Goal: Task Accomplishment & Management: Use online tool/utility

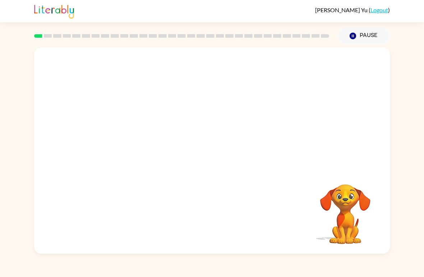
click at [350, 33] on icon "Pause" at bounding box center [353, 36] width 8 height 8
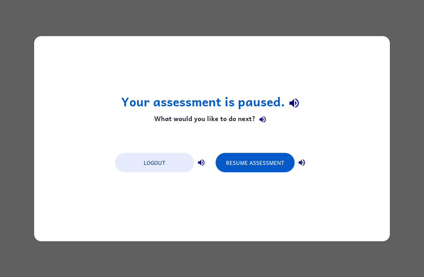
click at [282, 164] on button "Resume Assessment" at bounding box center [255, 162] width 79 height 19
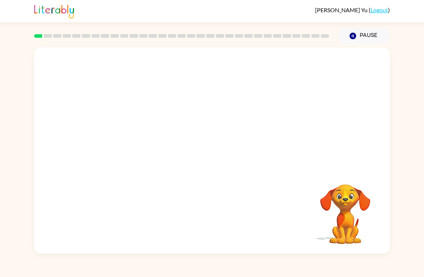
click at [358, 37] on button "Pause Pause" at bounding box center [364, 36] width 52 height 17
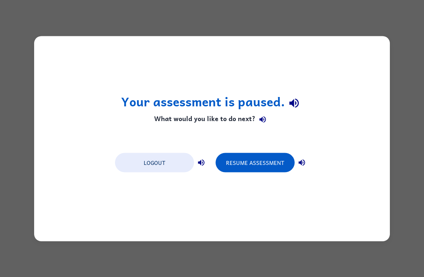
click at [242, 161] on button "Resume Assessment" at bounding box center [255, 162] width 79 height 19
click at [261, 170] on button "Resume Assessment" at bounding box center [255, 162] width 79 height 19
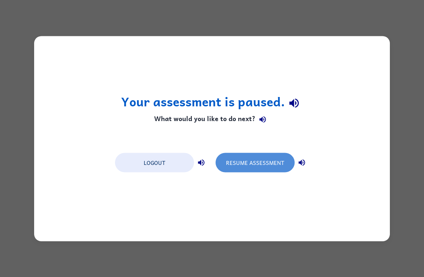
click at [264, 169] on button "Resume Assessment" at bounding box center [255, 162] width 79 height 19
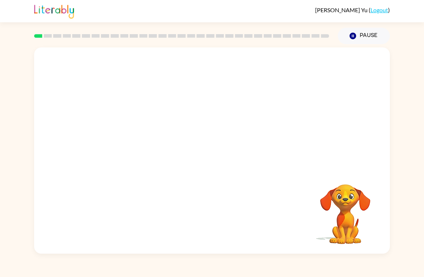
click at [353, 209] on video "Your browser must support playing .mp4 files to use Literably. Please try using…" at bounding box center [345, 209] width 72 height 72
click at [349, 211] on video "Your browser must support playing .mp4 files to use Literably. Please try using…" at bounding box center [345, 209] width 72 height 72
click at [350, 211] on video "Your browser must support playing .mp4 files to use Literably. Please try using…" at bounding box center [345, 209] width 72 height 72
click at [357, 35] on icon "Pause" at bounding box center [353, 36] width 8 height 8
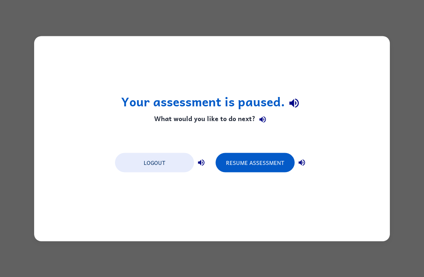
click at [161, 161] on button "Logout" at bounding box center [154, 162] width 79 height 19
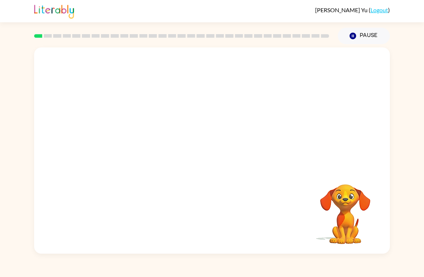
click at [361, 33] on button "Pause Pause" at bounding box center [364, 36] width 52 height 17
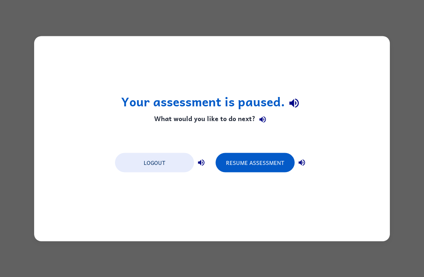
click at [283, 159] on button "Resume Assessment" at bounding box center [255, 162] width 79 height 19
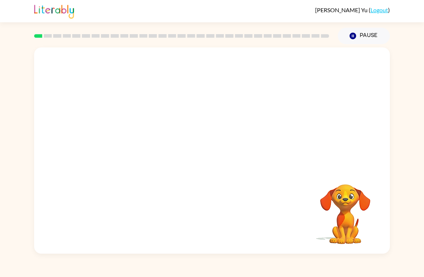
click at [342, 212] on video "Your browser must support playing .mp4 files to use Literably. Please try using…" at bounding box center [345, 209] width 72 height 72
click at [353, 35] on icon "button" at bounding box center [353, 36] width 6 height 6
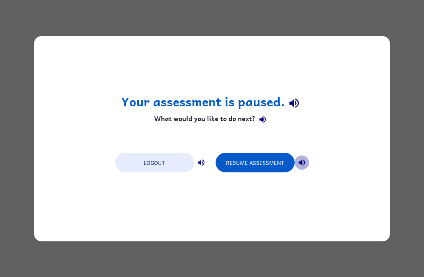
click at [302, 160] on icon "button" at bounding box center [302, 162] width 9 height 9
click at [199, 162] on icon "button" at bounding box center [201, 162] width 6 height 6
click at [256, 120] on button "button" at bounding box center [263, 119] width 14 height 14
click at [259, 119] on icon "button" at bounding box center [262, 119] width 6 height 6
click at [299, 160] on icon "button" at bounding box center [302, 162] width 9 height 9
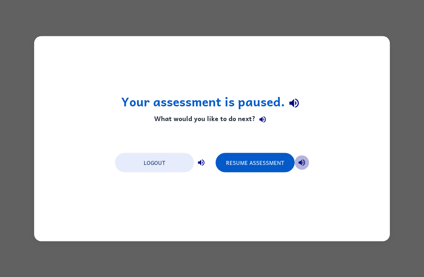
click at [306, 162] on icon "button" at bounding box center [302, 162] width 9 height 9
click at [289, 99] on icon "button" at bounding box center [294, 103] width 13 height 13
click at [303, 161] on icon "button" at bounding box center [302, 162] width 9 height 9
click at [307, 165] on button "button" at bounding box center [302, 162] width 14 height 14
click at [305, 161] on icon "button" at bounding box center [302, 162] width 6 height 6
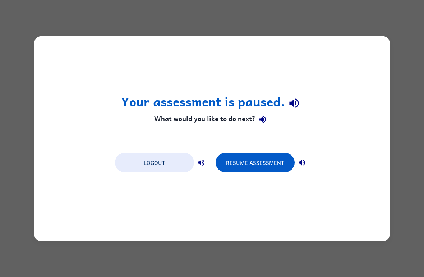
click at [302, 162] on icon "button" at bounding box center [302, 162] width 6 height 6
click at [302, 161] on icon "button" at bounding box center [302, 162] width 9 height 9
click at [287, 102] on button "button" at bounding box center [294, 103] width 18 height 18
click at [245, 165] on button "Resume Assessment" at bounding box center [255, 162] width 79 height 19
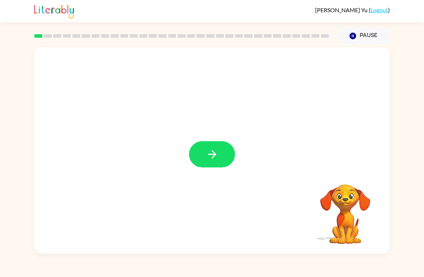
click at [205, 159] on button "button" at bounding box center [212, 154] width 46 height 26
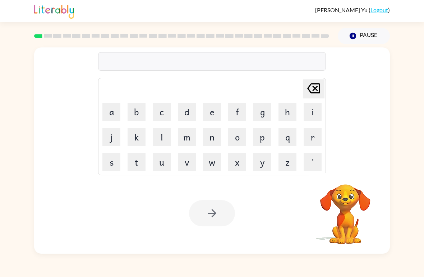
click at [133, 109] on button "b" at bounding box center [137, 112] width 18 height 18
click at [186, 108] on button "d" at bounding box center [187, 112] width 18 height 18
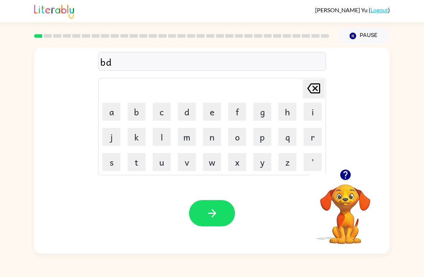
click at [212, 112] on button "e" at bounding box center [212, 112] width 18 height 18
click at [311, 88] on icon "[PERSON_NAME] last character input" at bounding box center [313, 88] width 17 height 17
click at [310, 88] on icon "[PERSON_NAME] last character input" at bounding box center [313, 88] width 17 height 17
click at [312, 88] on icon "[PERSON_NAME] last character input" at bounding box center [313, 88] width 17 height 17
click at [134, 113] on button "b" at bounding box center [137, 112] width 18 height 18
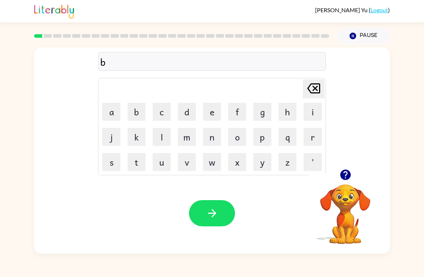
click at [237, 139] on button "o" at bounding box center [237, 137] width 18 height 18
click at [317, 138] on button "r" at bounding box center [313, 137] width 18 height 18
click at [193, 107] on button "d" at bounding box center [187, 112] width 18 height 18
click at [210, 112] on button "e" at bounding box center [212, 112] width 18 height 18
click at [309, 141] on button "r" at bounding box center [313, 137] width 18 height 18
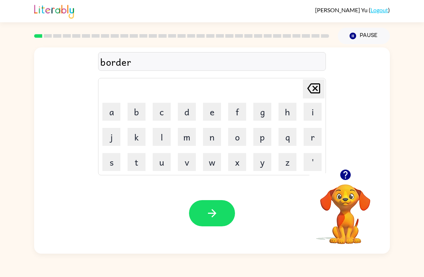
click at [234, 213] on button "button" at bounding box center [212, 213] width 46 height 26
click at [162, 105] on button "c" at bounding box center [162, 112] width 18 height 18
click at [103, 112] on button "a" at bounding box center [111, 112] width 18 height 18
click at [343, 175] on icon "button" at bounding box center [345, 175] width 10 height 10
click at [163, 159] on button "u" at bounding box center [162, 162] width 18 height 18
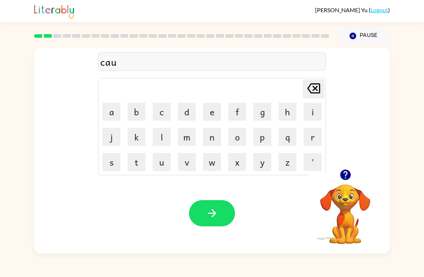
click at [213, 138] on button "n" at bounding box center [212, 137] width 18 height 18
click at [132, 157] on button "t" at bounding box center [137, 162] width 18 height 18
click at [208, 202] on button "button" at bounding box center [212, 213] width 46 height 26
click at [154, 142] on button "l" at bounding box center [162, 137] width 18 height 18
click at [239, 138] on button "o" at bounding box center [237, 137] width 18 height 18
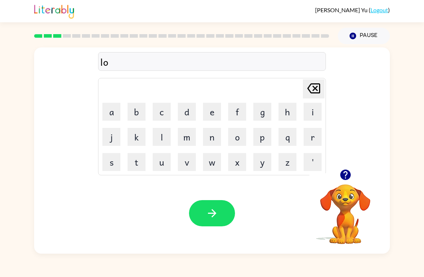
click at [162, 112] on button "c" at bounding box center [162, 112] width 18 height 18
click at [109, 114] on button "a" at bounding box center [111, 112] width 18 height 18
click at [141, 138] on button "k" at bounding box center [137, 137] width 18 height 18
click at [215, 110] on button "e" at bounding box center [212, 112] width 18 height 18
click at [223, 207] on button "button" at bounding box center [212, 213] width 46 height 26
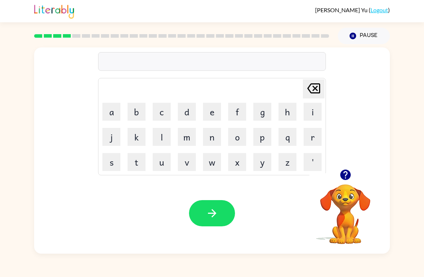
click at [133, 163] on button "t" at bounding box center [137, 162] width 18 height 18
click at [212, 165] on button "w" at bounding box center [212, 162] width 18 height 18
click at [309, 114] on button "i" at bounding box center [313, 112] width 18 height 18
click at [316, 87] on icon at bounding box center [313, 88] width 13 height 10
click at [213, 116] on button "e" at bounding box center [212, 112] width 18 height 18
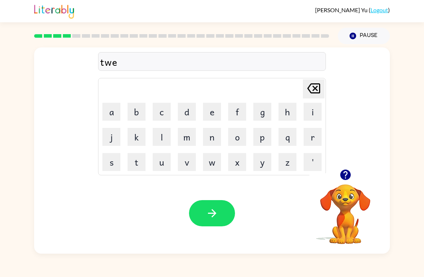
click at [212, 116] on button "e" at bounding box center [212, 112] width 18 height 18
click at [217, 139] on button "n" at bounding box center [212, 137] width 18 height 18
click at [217, 210] on icon "button" at bounding box center [212, 213] width 13 height 13
click at [209, 109] on button "e" at bounding box center [212, 112] width 18 height 18
click at [314, 89] on icon "[PERSON_NAME] last character input" at bounding box center [313, 88] width 17 height 17
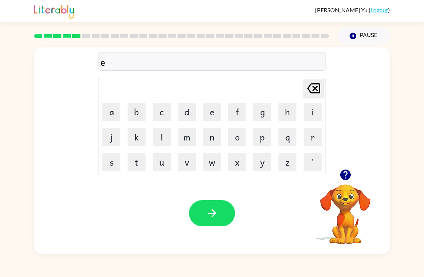
click at [313, 88] on icon "[PERSON_NAME] last character input" at bounding box center [313, 88] width 17 height 17
click at [313, 90] on icon "[PERSON_NAME] last character input" at bounding box center [313, 88] width 17 height 17
click at [211, 141] on button "n" at bounding box center [212, 137] width 18 height 18
click at [211, 117] on button "e" at bounding box center [212, 112] width 18 height 18
click at [161, 169] on button "u" at bounding box center [162, 162] width 18 height 18
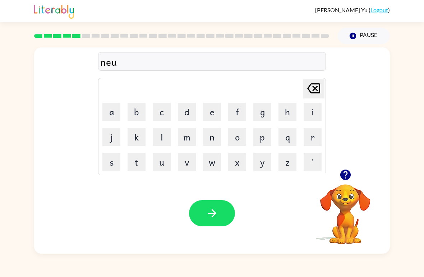
click at [309, 136] on button "r" at bounding box center [313, 137] width 18 height 18
click at [304, 120] on button "i" at bounding box center [313, 112] width 18 height 18
click at [192, 210] on button "button" at bounding box center [212, 213] width 46 height 26
click at [220, 205] on div at bounding box center [212, 213] width 46 height 26
click at [135, 111] on button "b" at bounding box center [137, 112] width 18 height 18
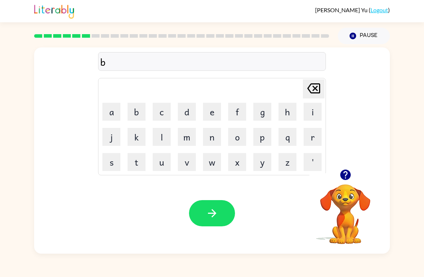
click at [210, 116] on button "e" at bounding box center [212, 112] width 18 height 18
click at [288, 112] on button "h" at bounding box center [288, 112] width 18 height 18
click at [313, 109] on button "i" at bounding box center [313, 112] width 18 height 18
click at [218, 133] on button "n" at bounding box center [212, 137] width 18 height 18
click at [188, 110] on button "d" at bounding box center [187, 112] width 18 height 18
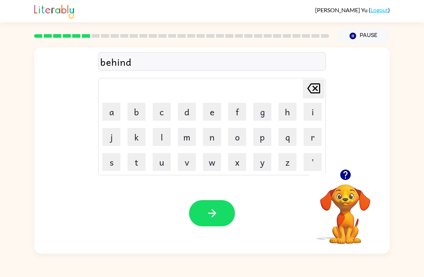
click at [227, 201] on button "button" at bounding box center [212, 213] width 46 height 26
click at [220, 211] on div at bounding box center [212, 213] width 46 height 26
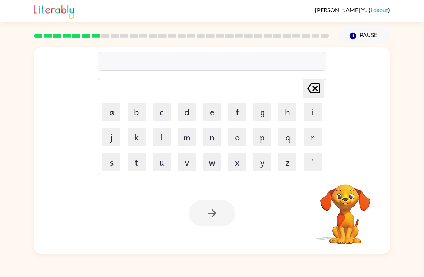
click at [138, 165] on button "t" at bounding box center [137, 162] width 18 height 18
click at [313, 141] on button "r" at bounding box center [313, 137] width 18 height 18
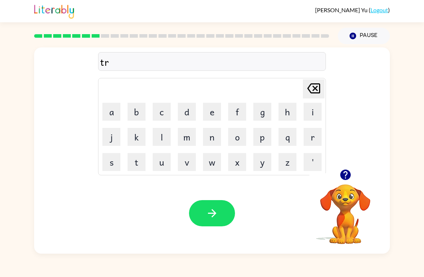
click at [312, 120] on button "i" at bounding box center [313, 112] width 18 height 18
click at [160, 110] on button "c" at bounding box center [162, 112] width 18 height 18
click at [126, 137] on td "k" at bounding box center [136, 137] width 24 height 24
click at [134, 134] on button "k" at bounding box center [137, 137] width 18 height 18
click at [217, 108] on button "e" at bounding box center [212, 112] width 18 height 18
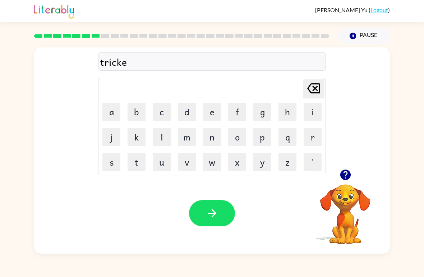
click at [315, 136] on button "r" at bounding box center [313, 137] width 18 height 18
click at [219, 212] on button "button" at bounding box center [212, 213] width 46 height 26
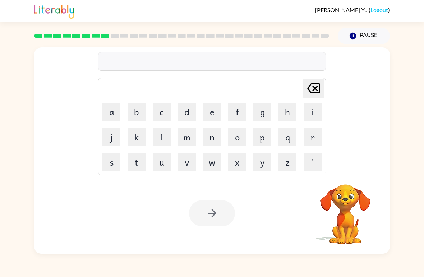
click at [193, 141] on button "m" at bounding box center [187, 137] width 18 height 18
click at [314, 110] on button "i" at bounding box center [313, 112] width 18 height 18
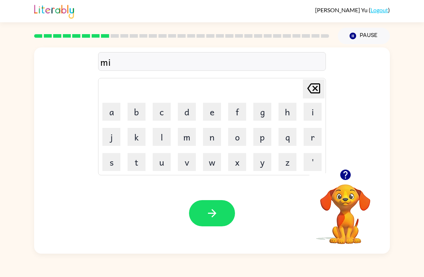
click at [307, 134] on button "r" at bounding box center [313, 137] width 18 height 18
click at [237, 138] on button "o" at bounding box center [237, 137] width 18 height 18
click at [165, 110] on button "c" at bounding box center [162, 112] width 18 height 18
click at [231, 144] on button "o" at bounding box center [237, 137] width 18 height 18
click at [203, 206] on button "button" at bounding box center [212, 213] width 46 height 26
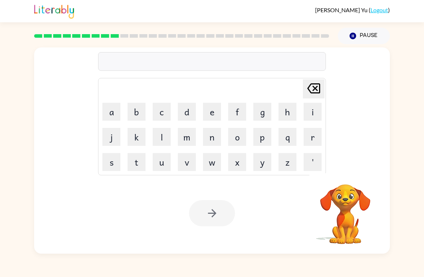
click at [217, 138] on button "n" at bounding box center [212, 137] width 18 height 18
click at [306, 120] on button "i" at bounding box center [313, 112] width 18 height 18
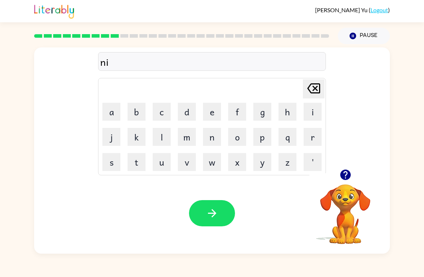
click at [189, 140] on button "m" at bounding box center [187, 137] width 18 height 18
click at [130, 111] on button "b" at bounding box center [137, 112] width 18 height 18
click at [116, 113] on button "a" at bounding box center [111, 112] width 18 height 18
click at [313, 110] on button "i" at bounding box center [313, 112] width 18 height 18
click at [316, 87] on icon "[PERSON_NAME] last character input" at bounding box center [313, 88] width 17 height 17
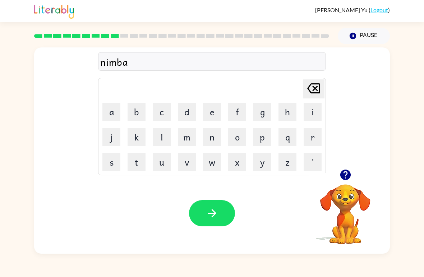
click at [167, 133] on button "l" at bounding box center [162, 137] width 18 height 18
click at [166, 133] on button "l" at bounding box center [162, 137] width 18 height 18
click at [211, 201] on button "button" at bounding box center [212, 213] width 46 height 26
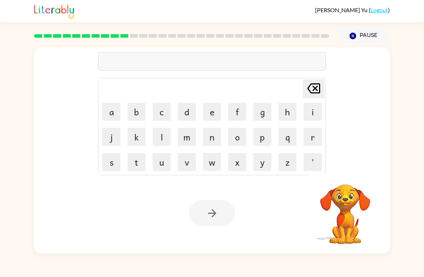
click at [165, 156] on button "u" at bounding box center [162, 162] width 18 height 18
click at [213, 137] on button "n" at bounding box center [212, 137] width 18 height 18
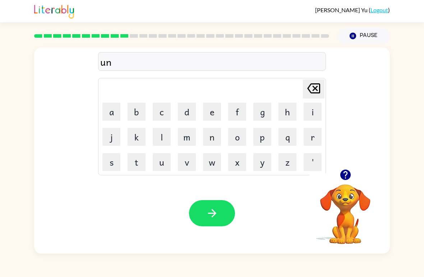
click at [240, 111] on button "f" at bounding box center [237, 112] width 18 height 18
click at [240, 138] on button "o" at bounding box center [237, 137] width 18 height 18
click at [315, 136] on button "r" at bounding box center [313, 137] width 18 height 18
click at [215, 203] on button "button" at bounding box center [212, 213] width 46 height 26
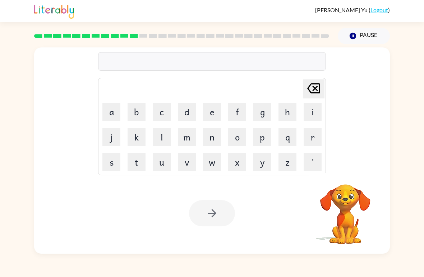
click at [141, 116] on button "b" at bounding box center [137, 112] width 18 height 18
click at [238, 136] on button "o" at bounding box center [237, 137] width 18 height 18
click at [113, 110] on button "a" at bounding box center [111, 112] width 18 height 18
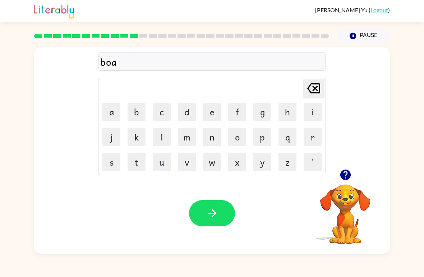
click at [138, 168] on button "t" at bounding box center [137, 162] width 18 height 18
click at [214, 204] on button "button" at bounding box center [212, 213] width 46 height 26
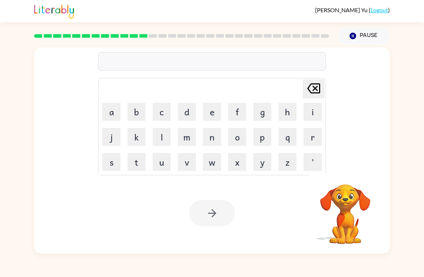
click at [134, 115] on button "b" at bounding box center [137, 112] width 18 height 18
click at [210, 117] on button "e" at bounding box center [212, 112] width 18 height 18
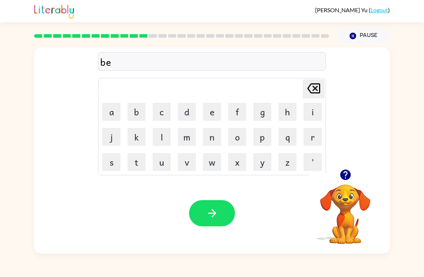
click at [133, 160] on button "t" at bounding box center [137, 162] width 18 height 18
click at [313, 107] on button "i" at bounding box center [313, 112] width 18 height 18
click at [190, 139] on button "m" at bounding box center [187, 137] width 18 height 18
click at [216, 111] on button "e" at bounding box center [212, 112] width 18 height 18
click at [221, 203] on button "button" at bounding box center [212, 213] width 46 height 26
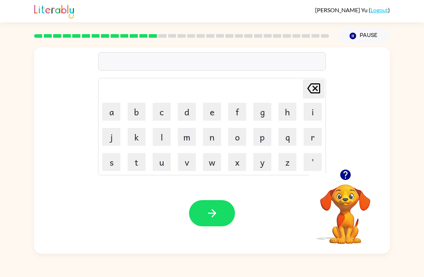
click at [134, 108] on button "b" at bounding box center [137, 112] width 18 height 18
click at [308, 116] on button "i" at bounding box center [313, 112] width 18 height 18
click at [133, 164] on button "t" at bounding box center [137, 162] width 18 height 18
click at [161, 139] on button "l" at bounding box center [162, 137] width 18 height 18
click at [213, 115] on button "e" at bounding box center [212, 112] width 18 height 18
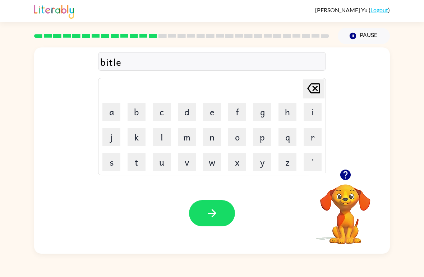
click at [106, 161] on button "s" at bounding box center [111, 162] width 18 height 18
click at [213, 199] on div "Your browser must support playing .mp4 files to use Literably. Please try using…" at bounding box center [212, 213] width 356 height 81
click at [217, 217] on icon "button" at bounding box center [212, 213] width 13 height 13
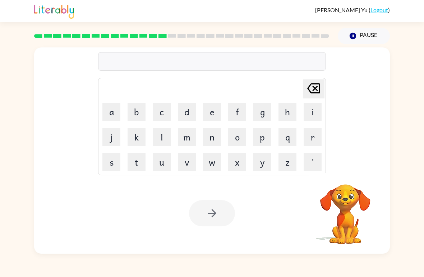
click at [183, 111] on button "d" at bounding box center [187, 112] width 18 height 18
click at [168, 133] on button "l" at bounding box center [162, 137] width 18 height 18
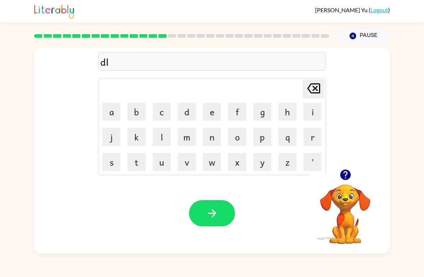
click at [110, 111] on button "a" at bounding box center [111, 112] width 18 height 18
click at [262, 167] on button "y" at bounding box center [262, 162] width 18 height 18
click at [220, 214] on button "button" at bounding box center [212, 213] width 46 height 26
click at [220, 213] on div at bounding box center [212, 213] width 46 height 26
click at [221, 210] on div at bounding box center [212, 213] width 46 height 26
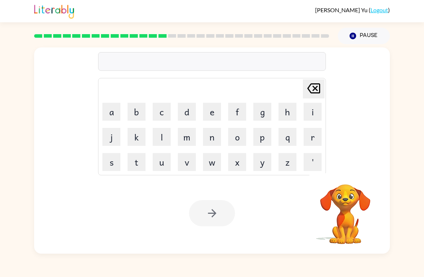
click at [221, 202] on div at bounding box center [212, 213] width 46 height 26
click at [132, 168] on button "t" at bounding box center [137, 162] width 18 height 18
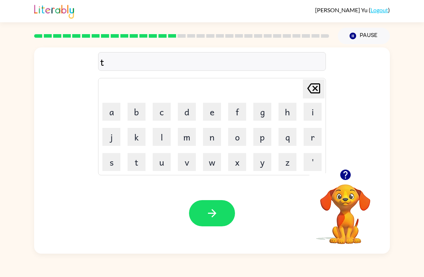
click at [310, 140] on button "r" at bounding box center [313, 137] width 18 height 18
click at [161, 165] on button "u" at bounding box center [162, 162] width 18 height 18
click at [215, 140] on button "n" at bounding box center [212, 137] width 18 height 18
click at [198, 211] on button "button" at bounding box center [212, 213] width 46 height 26
click at [203, 207] on div at bounding box center [212, 213] width 46 height 26
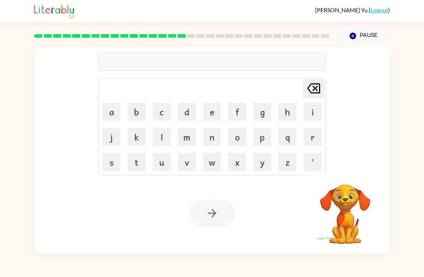
click at [116, 161] on button "s" at bounding box center [111, 162] width 18 height 18
click at [203, 114] on button "e" at bounding box center [212, 112] width 18 height 18
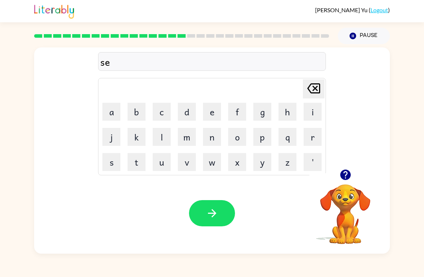
click at [217, 206] on button "button" at bounding box center [212, 213] width 46 height 26
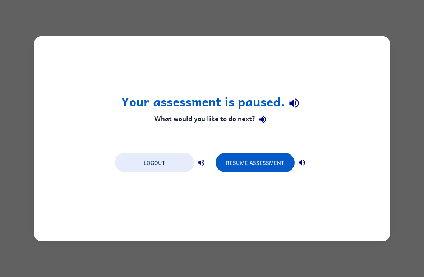
click at [274, 156] on button "Resume Assessment" at bounding box center [255, 162] width 79 height 19
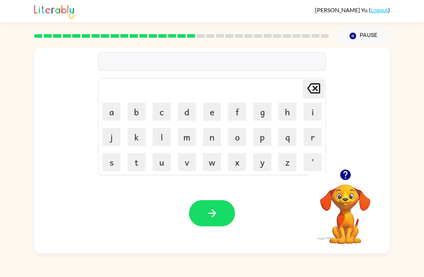
click at [133, 114] on button "b" at bounding box center [137, 112] width 18 height 18
click at [314, 136] on button "r" at bounding box center [313, 137] width 18 height 18
click at [309, 115] on button "i" at bounding box center [313, 112] width 18 height 18
click at [208, 141] on button "n" at bounding box center [212, 137] width 18 height 18
click at [200, 201] on button "button" at bounding box center [212, 213] width 46 height 26
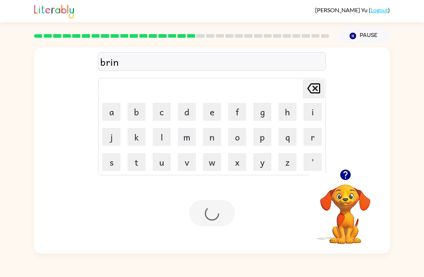
click at [206, 207] on div at bounding box center [212, 213] width 46 height 26
click at [206, 214] on div at bounding box center [212, 213] width 46 height 26
click at [263, 137] on button "p" at bounding box center [262, 137] width 18 height 18
click at [113, 110] on button "a" at bounding box center [111, 112] width 18 height 18
click at [167, 111] on button "c" at bounding box center [162, 112] width 18 height 18
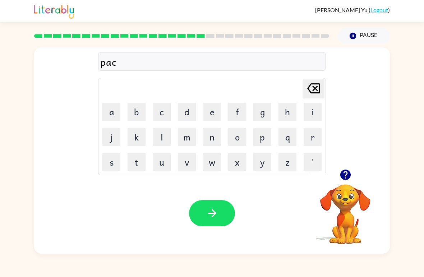
click at [313, 85] on icon at bounding box center [313, 88] width 13 height 10
click at [312, 86] on icon "[PERSON_NAME] last character input" at bounding box center [313, 88] width 17 height 17
click at [311, 86] on icon "[PERSON_NAME] last character input" at bounding box center [313, 88] width 17 height 17
click at [312, 89] on icon "[PERSON_NAME] last character input" at bounding box center [313, 88] width 17 height 17
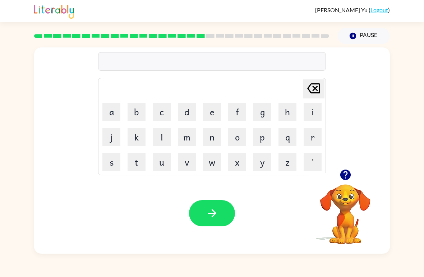
click at [315, 88] on icon at bounding box center [313, 88] width 13 height 10
click at [264, 138] on button "p" at bounding box center [262, 137] width 18 height 18
click at [155, 145] on button "l" at bounding box center [162, 137] width 18 height 18
click at [105, 109] on button "a" at bounding box center [111, 112] width 18 height 18
click at [138, 156] on button "t" at bounding box center [137, 162] width 18 height 18
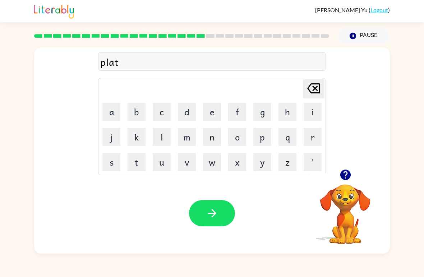
click at [309, 88] on icon "[PERSON_NAME] last character input" at bounding box center [313, 88] width 17 height 17
click at [105, 155] on button "s" at bounding box center [111, 162] width 18 height 18
click at [132, 160] on button "t" at bounding box center [137, 162] width 18 height 18
click at [205, 110] on button "e" at bounding box center [212, 112] width 18 height 18
click at [314, 85] on icon "[PERSON_NAME] last character input" at bounding box center [313, 88] width 17 height 17
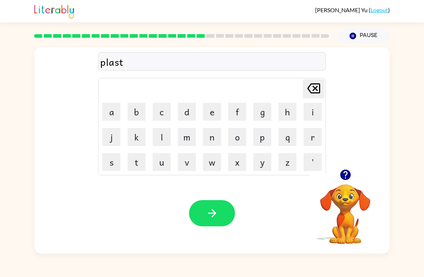
click at [169, 112] on button "c" at bounding box center [162, 112] width 18 height 18
click at [215, 214] on icon "button" at bounding box center [212, 213] width 8 height 8
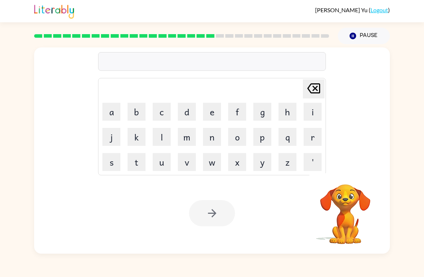
click at [182, 112] on button "d" at bounding box center [187, 112] width 18 height 18
click at [116, 165] on button "s" at bounding box center [111, 162] width 18 height 18
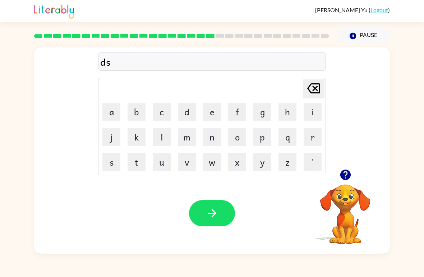
click at [309, 81] on icon "[PERSON_NAME] last character input" at bounding box center [313, 88] width 17 height 17
click at [308, 80] on icon "[PERSON_NAME] last character input" at bounding box center [313, 88] width 17 height 17
click at [195, 112] on button "d" at bounding box center [187, 112] width 18 height 18
click at [307, 108] on button "i" at bounding box center [313, 112] width 18 height 18
click at [119, 164] on button "s" at bounding box center [111, 162] width 18 height 18
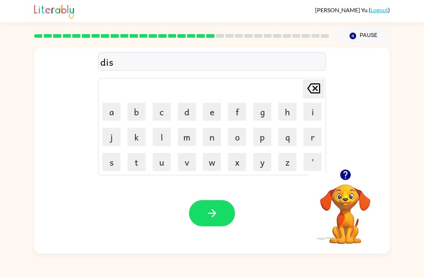
click at [265, 142] on button "p" at bounding box center [262, 137] width 18 height 18
click at [158, 131] on button "l" at bounding box center [162, 137] width 18 height 18
click at [113, 109] on button "a" at bounding box center [111, 112] width 18 height 18
click at [263, 162] on button "y" at bounding box center [262, 162] width 18 height 18
click at [214, 208] on icon "button" at bounding box center [212, 213] width 13 height 13
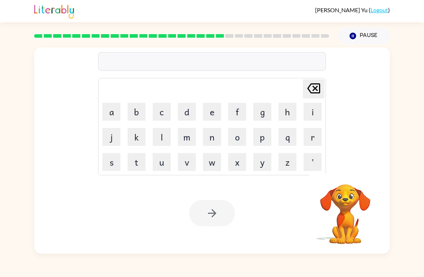
click at [190, 112] on button "d" at bounding box center [187, 112] width 18 height 18
click at [242, 135] on button "o" at bounding box center [237, 137] width 18 height 18
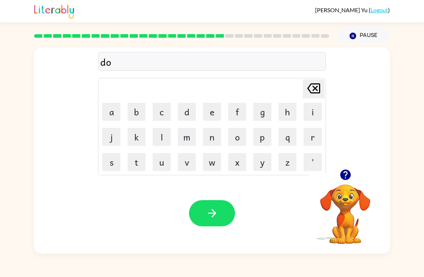
click at [116, 157] on button "s" at bounding box center [111, 162] width 18 height 18
click at [133, 167] on button "t" at bounding box center [137, 162] width 18 height 18
click at [315, 105] on button "i" at bounding box center [313, 112] width 18 height 18
click at [133, 170] on button "t" at bounding box center [137, 162] width 18 height 18
click at [207, 192] on div "Your browser must support playing .mp4 files to use Literably. Please try using…" at bounding box center [212, 213] width 356 height 81
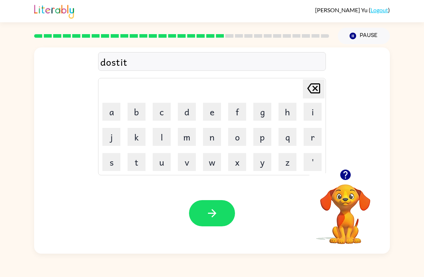
click at [209, 211] on icon "button" at bounding box center [212, 213] width 13 height 13
click at [208, 211] on div at bounding box center [212, 213] width 46 height 26
click at [208, 210] on div at bounding box center [212, 213] width 46 height 26
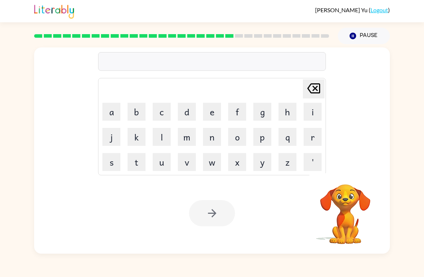
click at [109, 162] on button "s" at bounding box center [111, 162] width 18 height 18
click at [217, 105] on button "e" at bounding box center [212, 112] width 18 height 18
click at [211, 140] on button "n" at bounding box center [212, 137] width 18 height 18
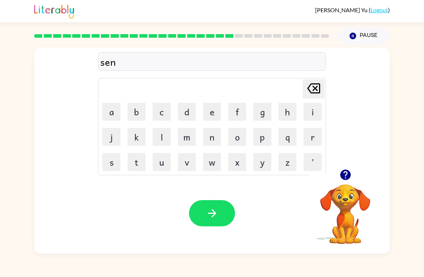
click at [136, 162] on button "t" at bounding box center [137, 162] width 18 height 18
click at [168, 165] on button "u" at bounding box center [162, 162] width 18 height 18
click at [319, 136] on button "r" at bounding box center [313, 137] width 18 height 18
click at [261, 139] on button "p" at bounding box center [262, 137] width 18 height 18
click at [307, 111] on button "i" at bounding box center [313, 112] width 18 height 18
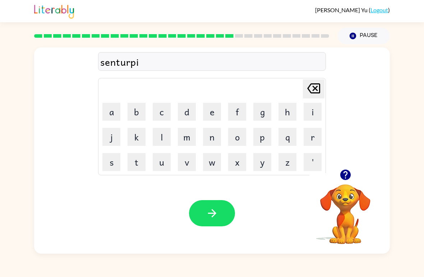
click at [212, 143] on button "n" at bounding box center [212, 137] width 18 height 18
click at [212, 213] on icon "button" at bounding box center [212, 213] width 13 height 13
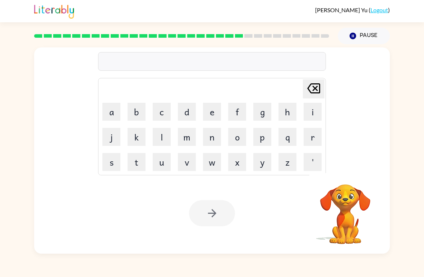
click at [309, 135] on button "r" at bounding box center [313, 137] width 18 height 18
click at [114, 112] on button "a" at bounding box center [111, 112] width 18 height 18
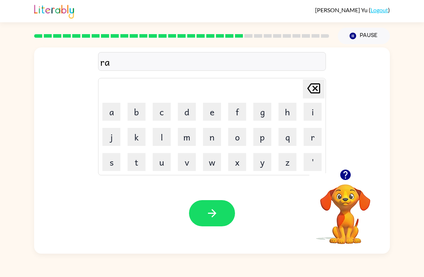
click at [309, 112] on button "i" at bounding box center [313, 112] width 18 height 18
click at [218, 135] on button "n" at bounding box center [212, 137] width 18 height 18
click at [156, 108] on button "c" at bounding box center [162, 112] width 18 height 18
click at [239, 135] on button "o" at bounding box center [237, 137] width 18 height 18
click at [109, 106] on button "a" at bounding box center [111, 112] width 18 height 18
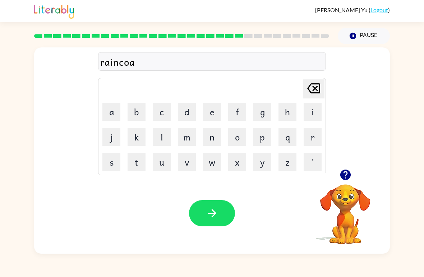
click at [142, 160] on button "t" at bounding box center [137, 162] width 18 height 18
click at [219, 212] on button "button" at bounding box center [212, 213] width 46 height 26
click at [219, 212] on div at bounding box center [212, 213] width 46 height 26
click at [222, 208] on div at bounding box center [212, 213] width 46 height 26
click at [185, 241] on div "Your browser must support playing .mp4 files to use Literably. Please try using…" at bounding box center [212, 213] width 356 height 81
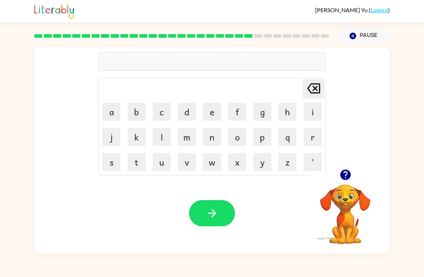
click at [188, 142] on button "m" at bounding box center [187, 137] width 18 height 18
click at [108, 112] on button "a" at bounding box center [111, 112] width 18 height 18
click at [309, 139] on button "r" at bounding box center [313, 137] width 18 height 18
click at [342, 173] on icon "button" at bounding box center [345, 175] width 10 height 10
click at [137, 132] on button "k" at bounding box center [137, 137] width 18 height 18
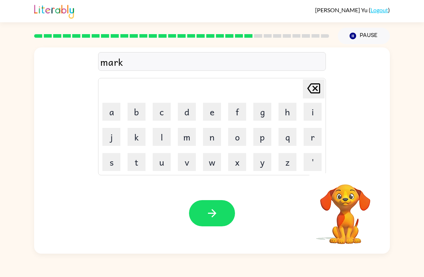
click at [206, 115] on button "e" at bounding box center [212, 112] width 18 height 18
click at [304, 137] on button "r" at bounding box center [313, 137] width 18 height 18
click at [220, 214] on button "button" at bounding box center [212, 213] width 46 height 26
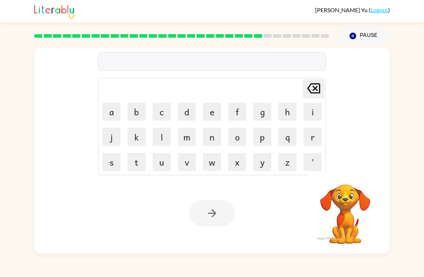
click at [105, 119] on button "a" at bounding box center [111, 112] width 18 height 18
click at [185, 163] on button "v" at bounding box center [187, 162] width 18 height 18
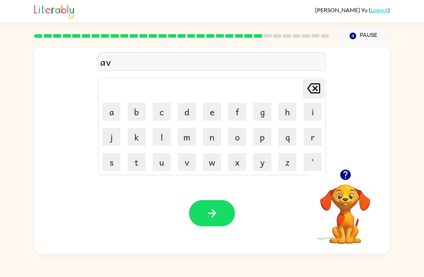
click at [211, 114] on button "e" at bounding box center [212, 112] width 18 height 18
click at [211, 138] on button "n" at bounding box center [212, 137] width 18 height 18
click at [162, 112] on button "c" at bounding box center [162, 112] width 18 height 18
click at [316, 111] on button "i" at bounding box center [313, 112] width 18 height 18
click at [210, 202] on button "button" at bounding box center [212, 213] width 46 height 26
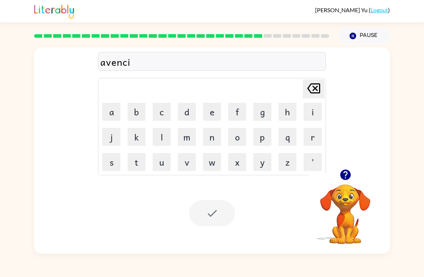
click at [217, 209] on div at bounding box center [212, 213] width 46 height 26
click at [263, 113] on button "g" at bounding box center [262, 112] width 18 height 18
click at [109, 112] on button "a" at bounding box center [111, 112] width 18 height 18
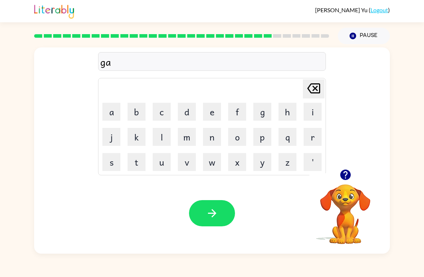
click at [129, 107] on button "b" at bounding box center [137, 112] width 18 height 18
click at [160, 130] on button "l" at bounding box center [162, 137] width 18 height 18
click at [212, 115] on button "e" at bounding box center [212, 112] width 18 height 18
click at [208, 142] on button "n" at bounding box center [212, 137] width 18 height 18
click at [215, 201] on button "button" at bounding box center [212, 213] width 46 height 26
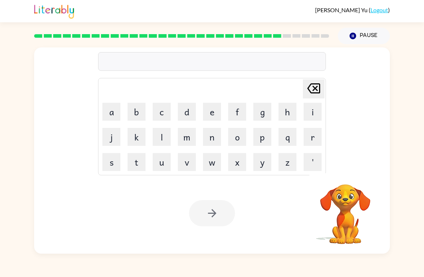
click at [261, 114] on button "g" at bounding box center [262, 112] width 18 height 18
click at [236, 139] on button "o" at bounding box center [237, 137] width 18 height 18
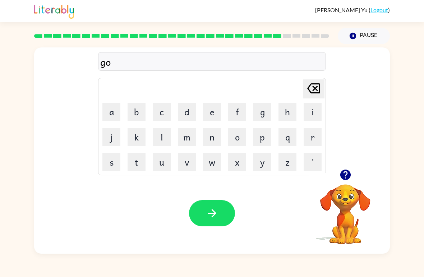
click at [183, 155] on button "v" at bounding box center [187, 162] width 18 height 18
click at [208, 114] on button "e" at bounding box center [212, 112] width 18 height 18
click at [316, 136] on button "r" at bounding box center [313, 137] width 18 height 18
click at [184, 133] on button "m" at bounding box center [187, 137] width 18 height 18
click at [195, 139] on button "m" at bounding box center [187, 137] width 18 height 18
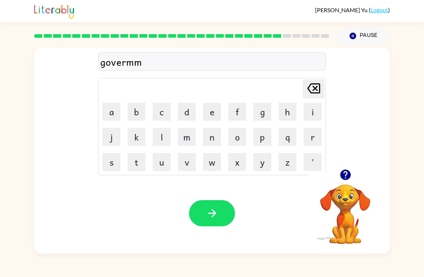
click at [311, 88] on icon "[PERSON_NAME] last character input" at bounding box center [313, 88] width 17 height 17
click at [217, 109] on button "e" at bounding box center [212, 112] width 18 height 18
click at [213, 141] on button "n" at bounding box center [212, 137] width 18 height 18
click at [135, 159] on button "t" at bounding box center [137, 162] width 18 height 18
click at [205, 207] on button "button" at bounding box center [212, 213] width 46 height 26
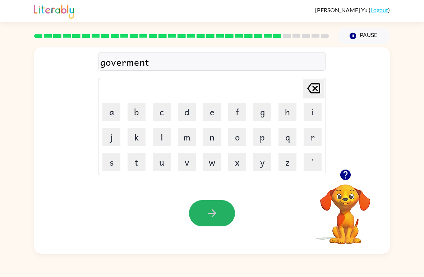
click at [205, 207] on div at bounding box center [212, 213] width 46 height 26
click at [216, 203] on div at bounding box center [212, 213] width 46 height 26
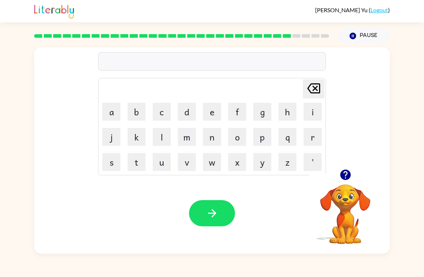
click at [106, 164] on button "s" at bounding box center [111, 162] width 18 height 18
click at [315, 139] on button "r" at bounding box center [313, 137] width 18 height 18
click at [315, 116] on button "i" at bounding box center [313, 112] width 18 height 18
click at [211, 141] on button "n" at bounding box center [212, 137] width 18 height 18
click at [262, 116] on button "g" at bounding box center [262, 112] width 18 height 18
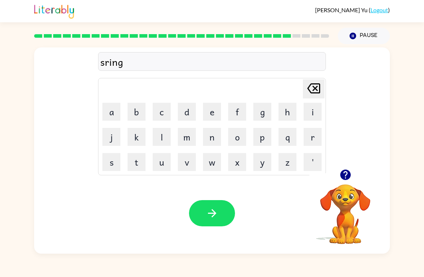
click at [105, 58] on div "sring" at bounding box center [212, 61] width 224 height 15
click at [223, 207] on button "button" at bounding box center [212, 213] width 46 height 26
click at [366, 29] on button "Pause Pause" at bounding box center [364, 36] width 52 height 17
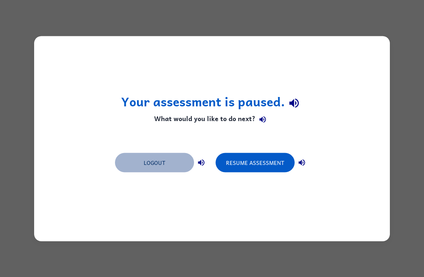
click at [165, 161] on button "Logout" at bounding box center [154, 162] width 79 height 19
